Goal: Find specific page/section: Find specific page/section

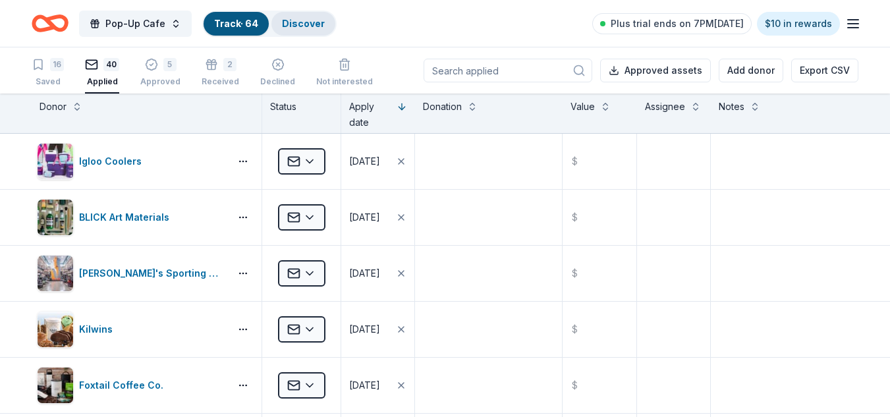
click at [317, 28] on link "Discover" at bounding box center [303, 23] width 43 height 11
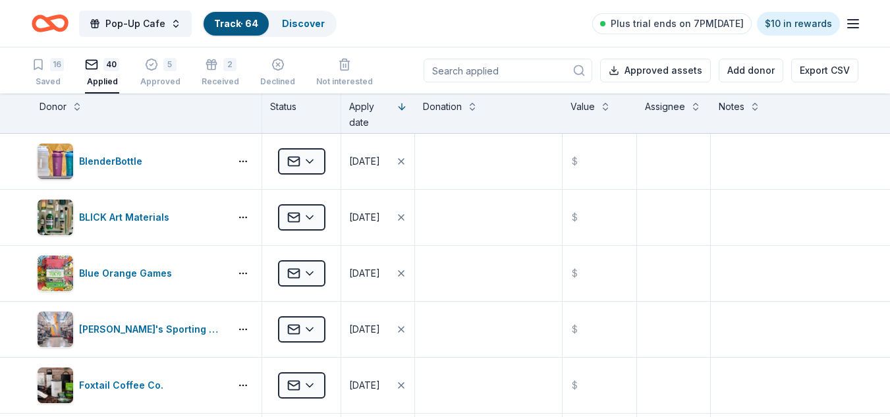
scroll to position [1, 0]
click at [304, 28] on link "Discover" at bounding box center [303, 23] width 43 height 11
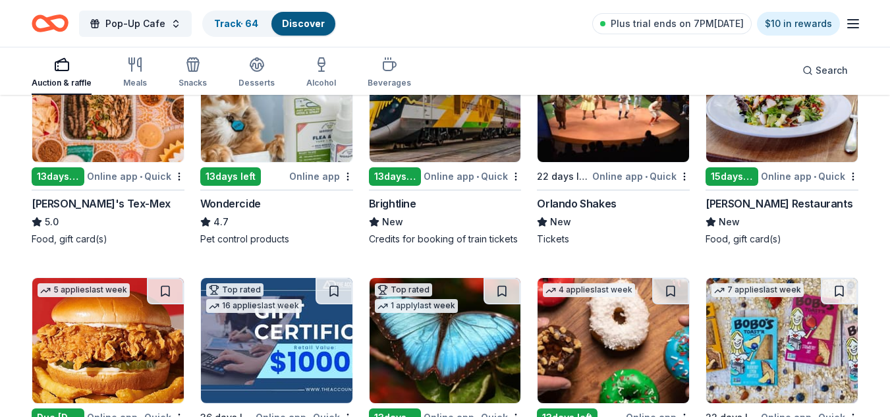
scroll to position [462, 0]
